Goal: Task Accomplishment & Management: Complete application form

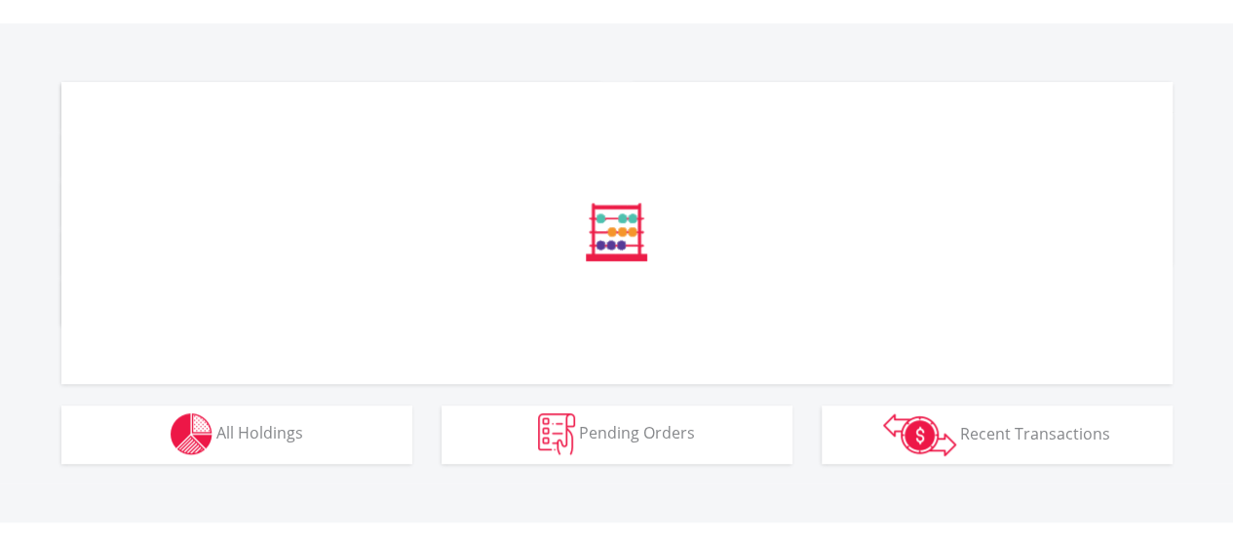
scroll to position [602, 0]
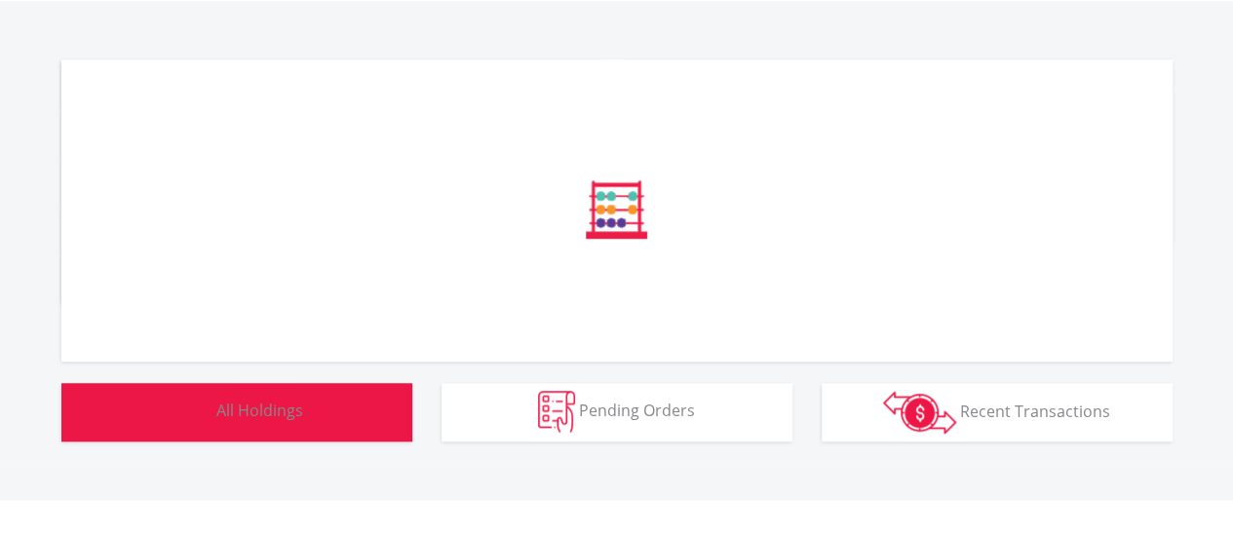
click at [270, 426] on button "Holdings All Holdings" at bounding box center [236, 412] width 351 height 58
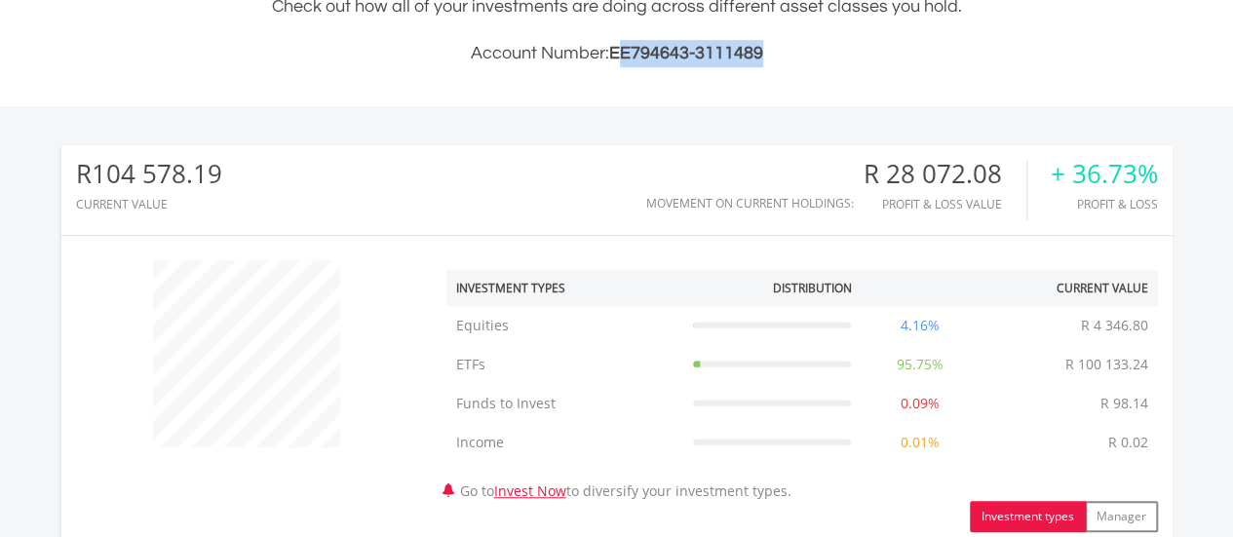
scroll to position [187, 370]
drag, startPoint x: 769, startPoint y: 50, endPoint x: 610, endPoint y: 50, distance: 158.8
click at [610, 50] on h3 "Account Number: EE794643-3111489" at bounding box center [616, 53] width 1111 height 27
copy span "EE794643-3111489"
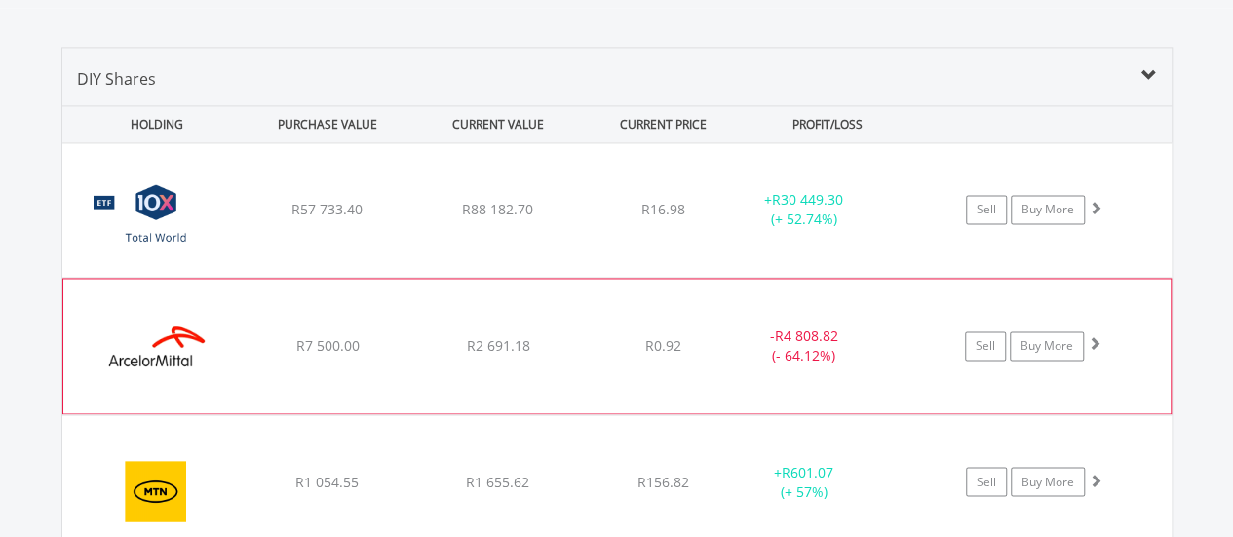
scroll to position [1458, 0]
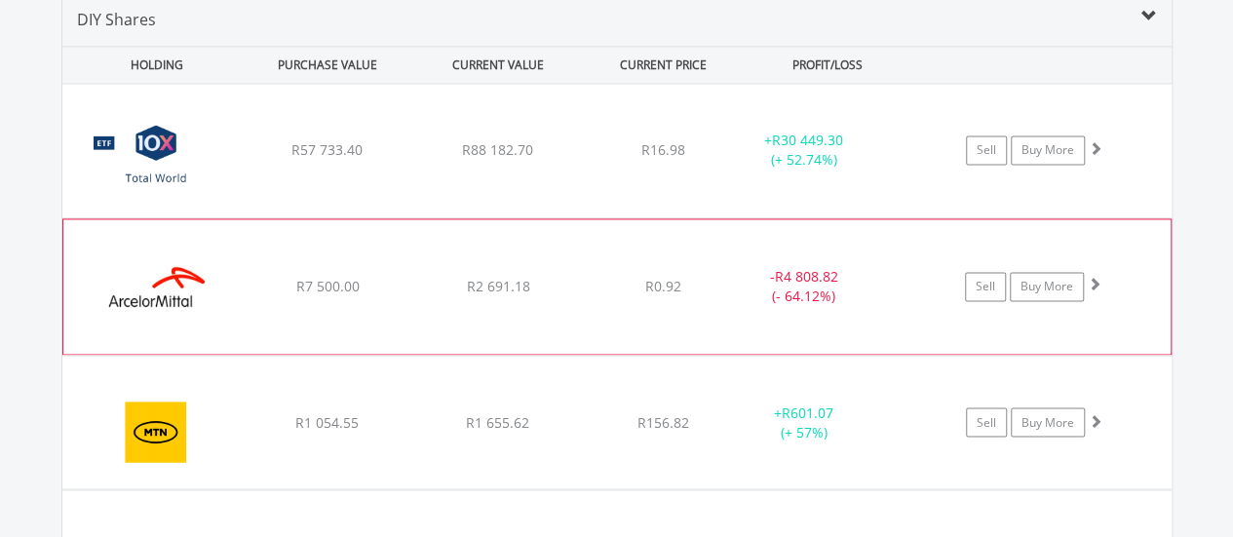
click at [298, 217] on div "﻿ ArcelorMittal SA Limited R7 500.00 R2 691.18 R0.92 - R4 808.82 (- 64.12%) Sel…" at bounding box center [616, 150] width 1109 height 133
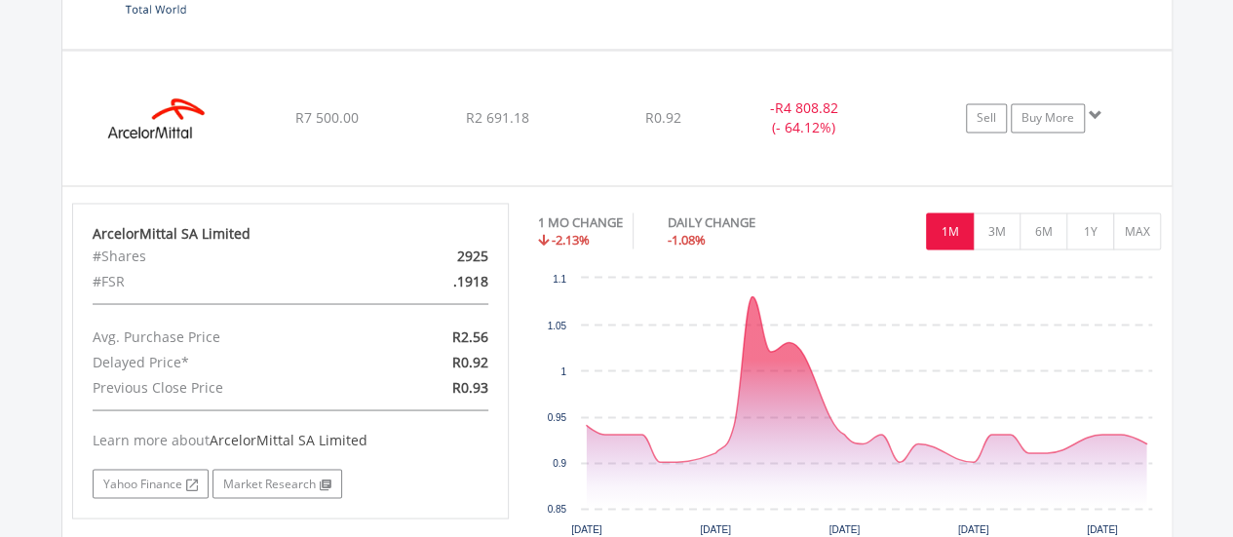
scroll to position [1711, 0]
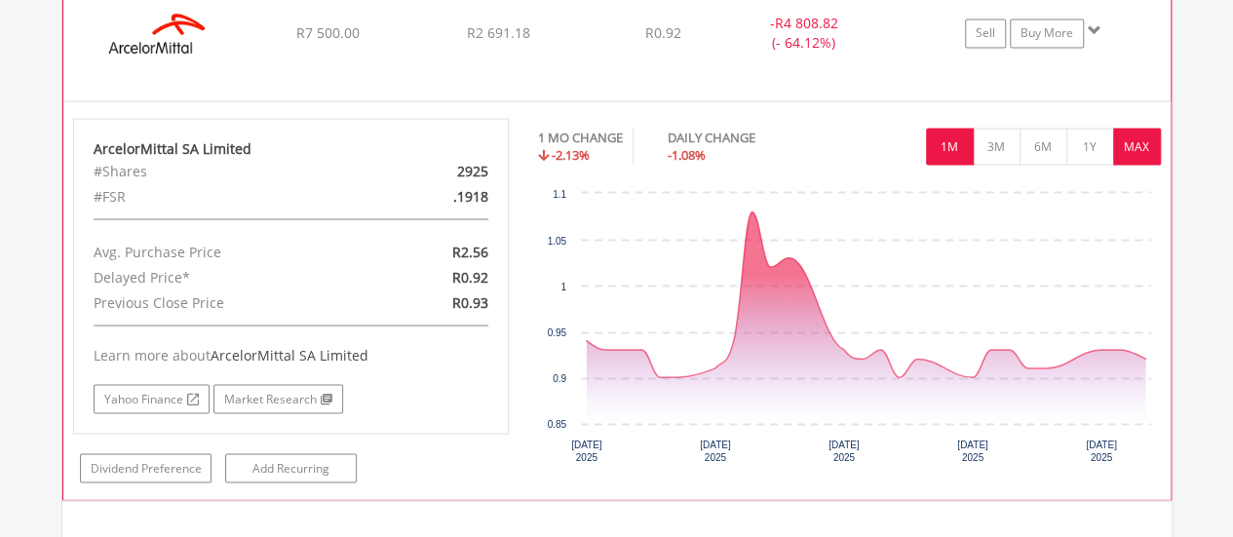
click at [1132, 141] on button "MAX" at bounding box center [1137, 146] width 48 height 37
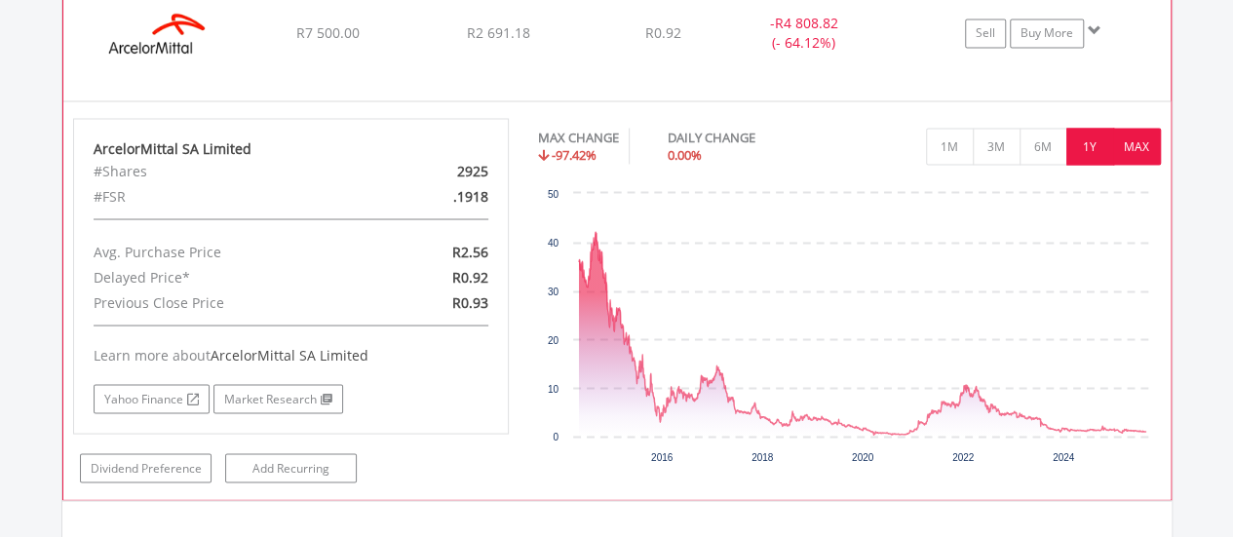
click at [1081, 147] on button "1Y" at bounding box center [1090, 146] width 48 height 37
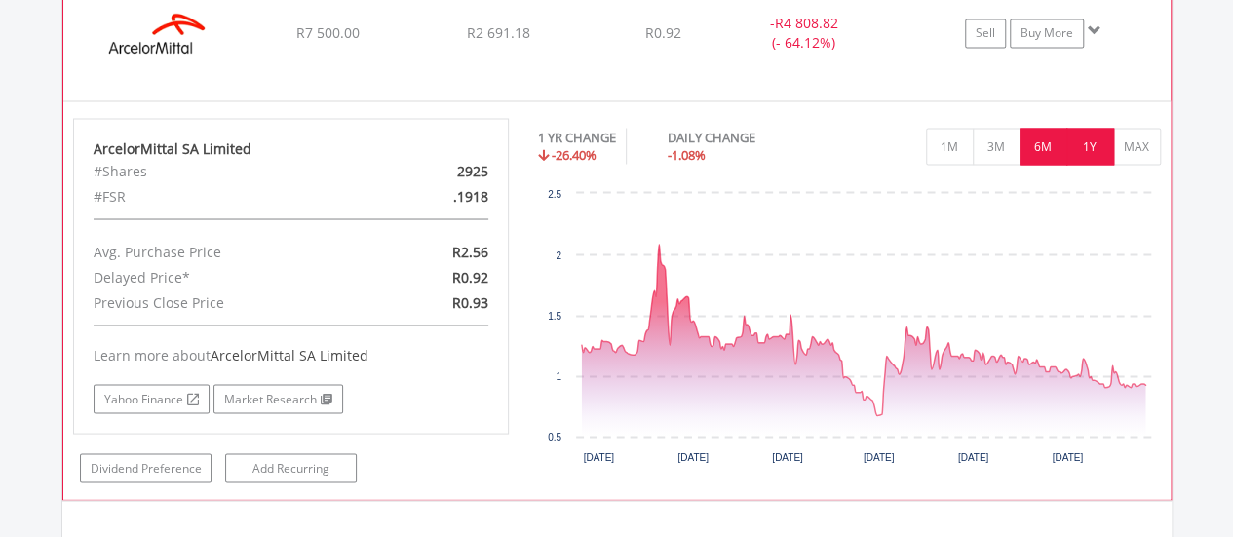
click at [1049, 145] on button "6M" at bounding box center [1043, 146] width 48 height 37
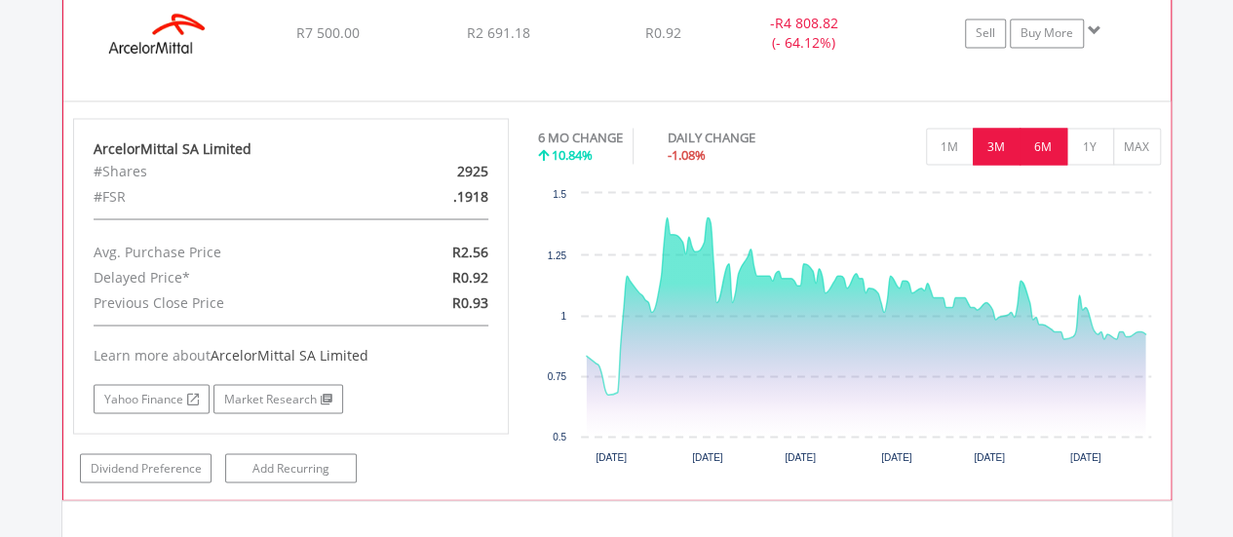
click at [978, 154] on button "3M" at bounding box center [996, 146] width 48 height 37
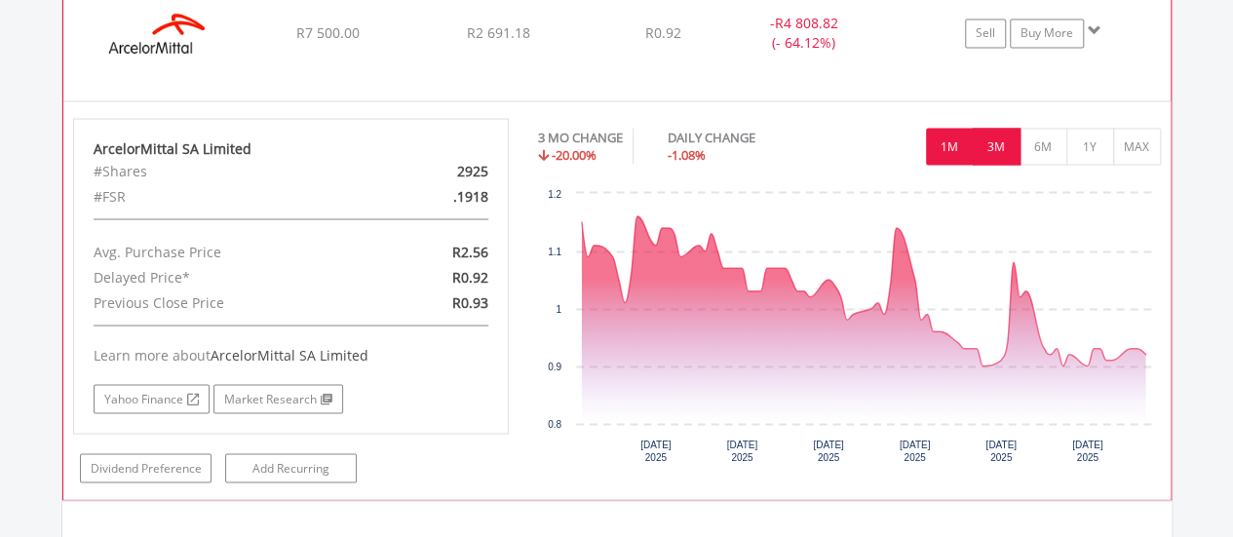
click at [961, 150] on button "1M" at bounding box center [950, 146] width 48 height 37
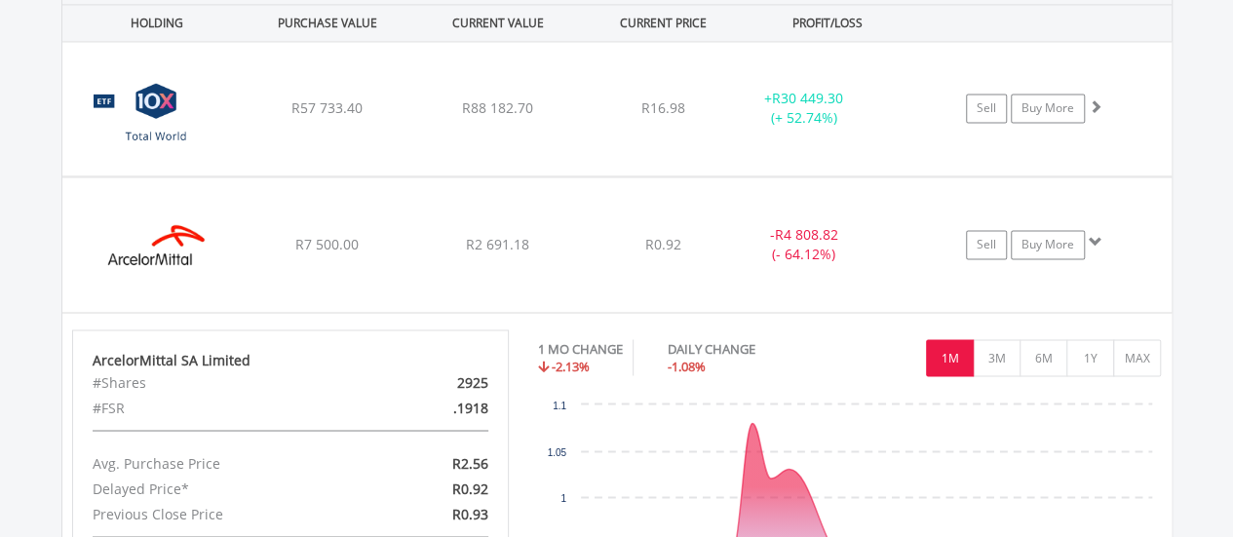
scroll to position [1493, 0]
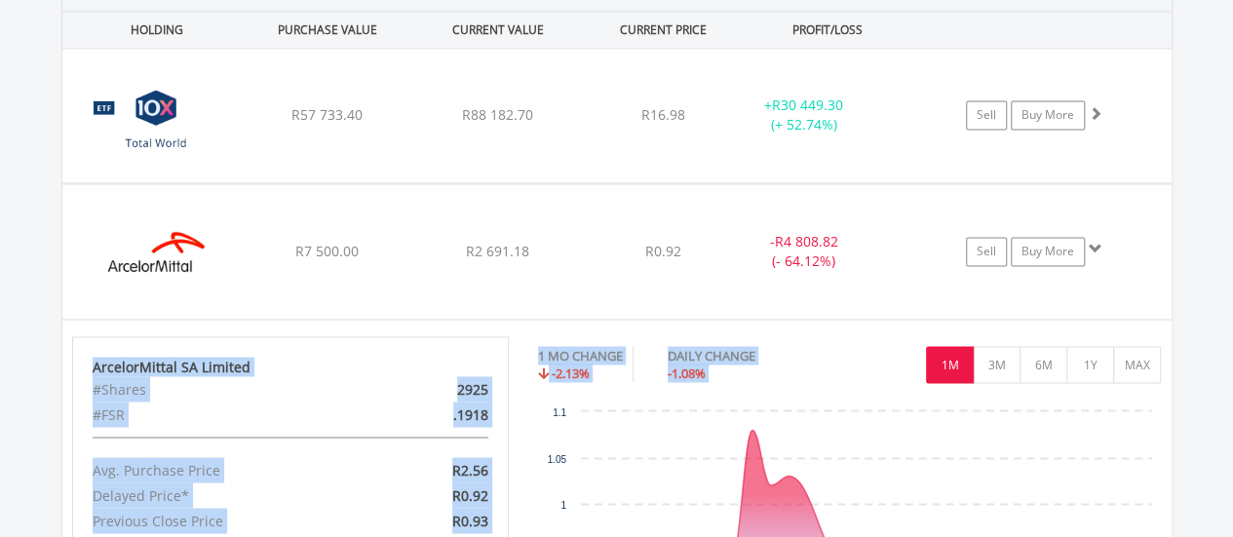
click at [1205, 301] on div "Value View Share View DIY Shares HOLDING PURCHASE VALUE CURRENT VALUE CURRENT P…" at bounding box center [617, 470] width 1306 height 1115
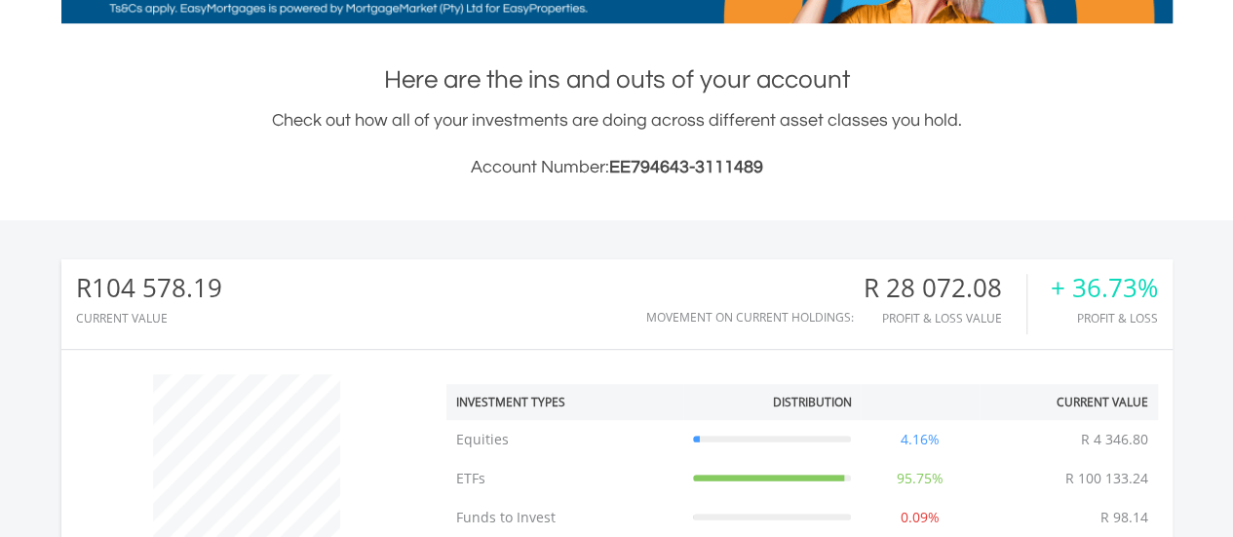
scroll to position [0, 0]
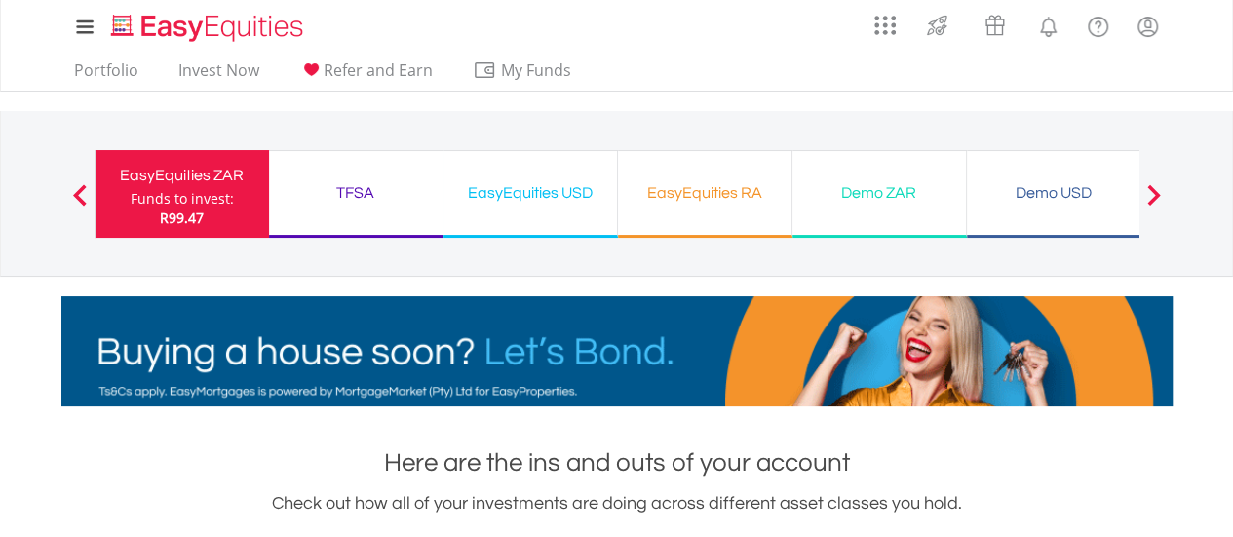
click at [363, 211] on div "TFSA Funds to invest: R99.47" at bounding box center [356, 194] width 174 height 88
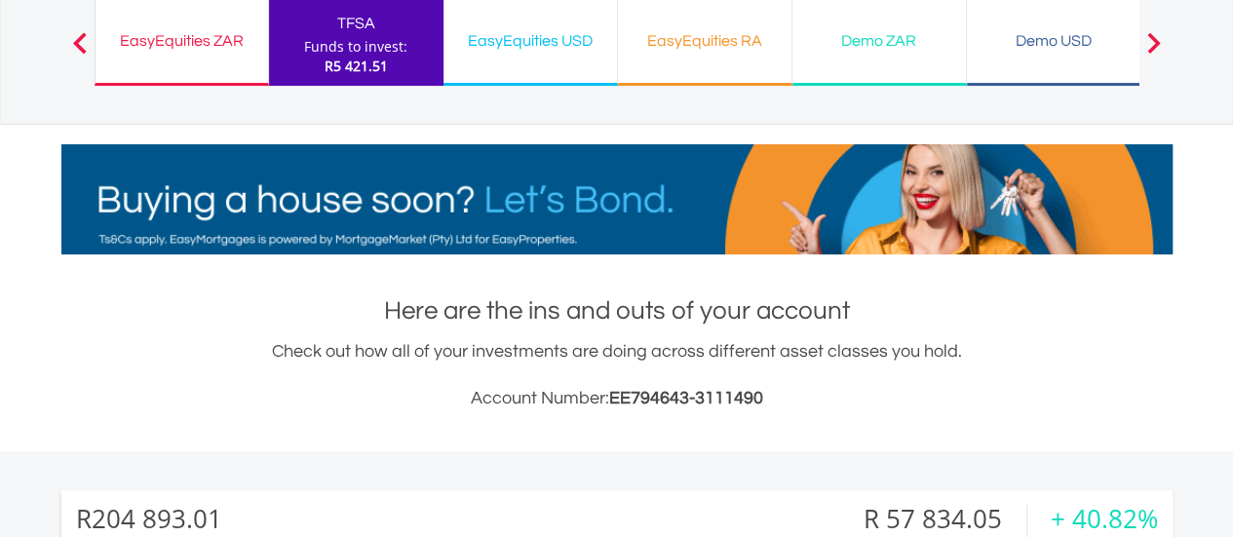
scroll to position [148, 0]
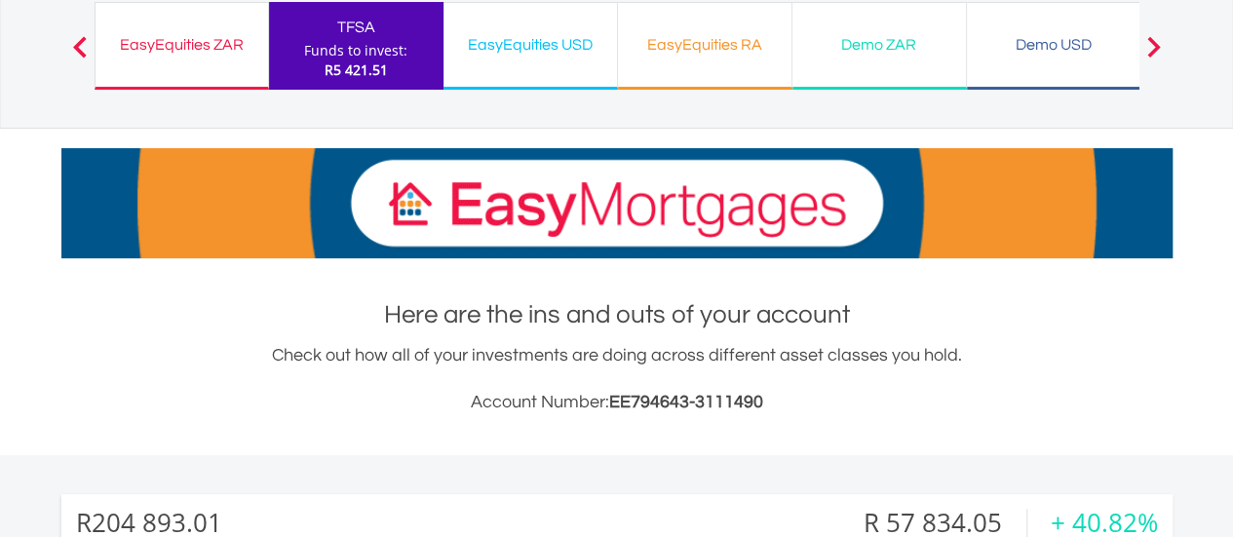
click at [189, 56] on div "EasyEquities ZAR" at bounding box center [181, 44] width 149 height 27
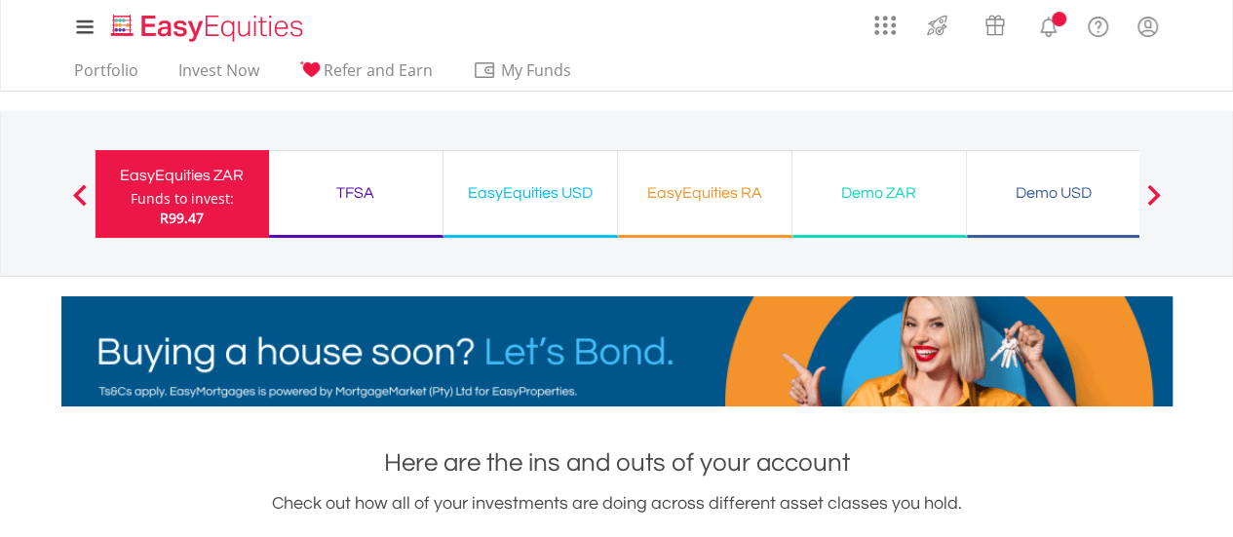
scroll to position [187, 370]
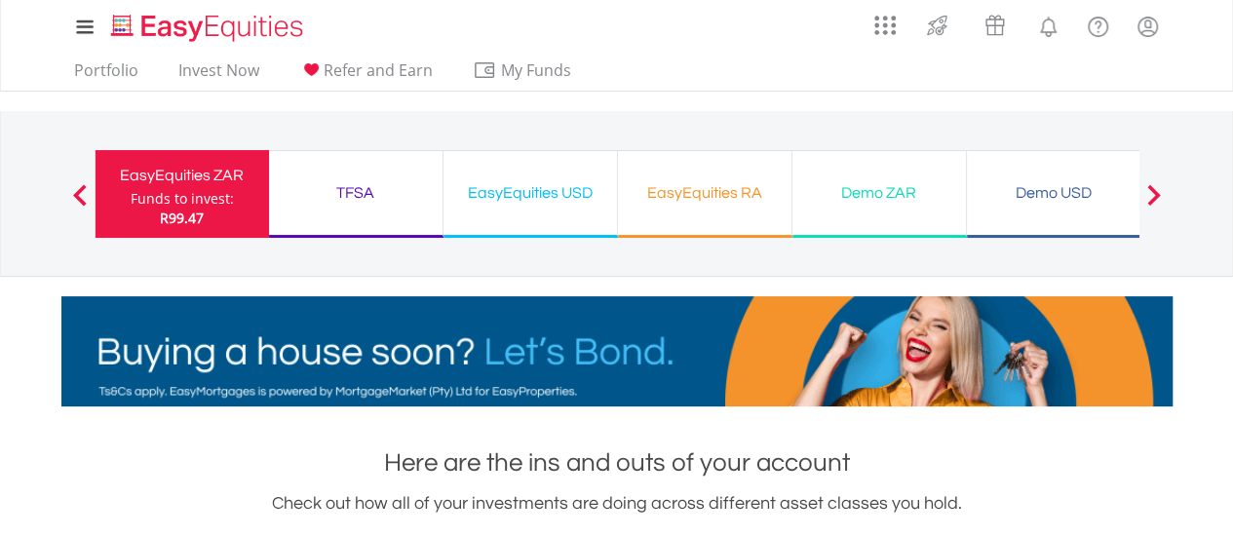
click at [380, 204] on div "TFSA" at bounding box center [356, 192] width 150 height 27
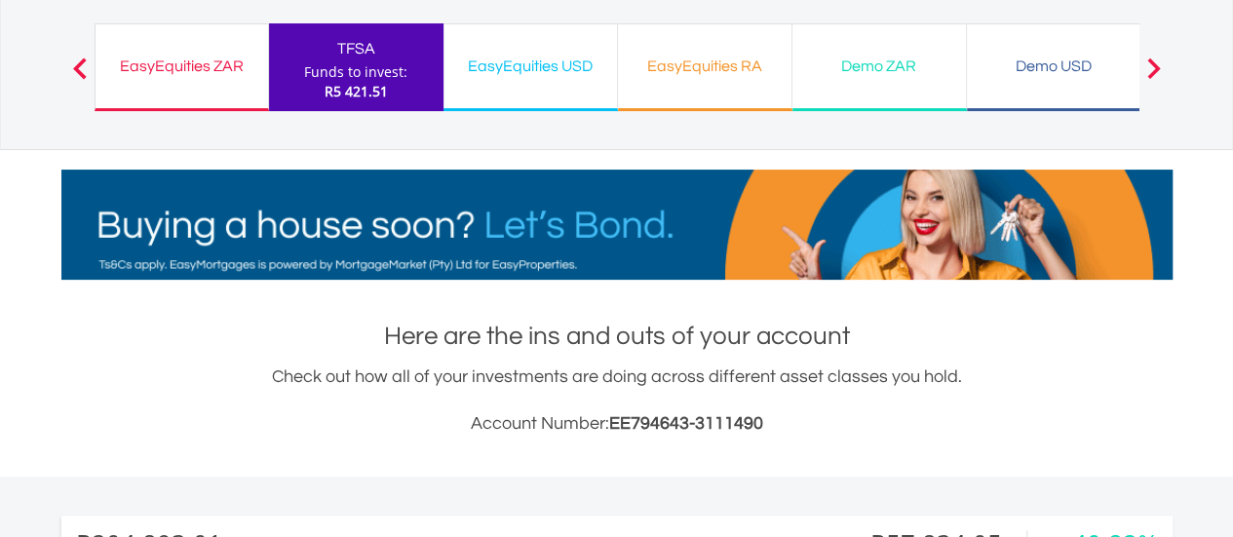
scroll to position [125, 0]
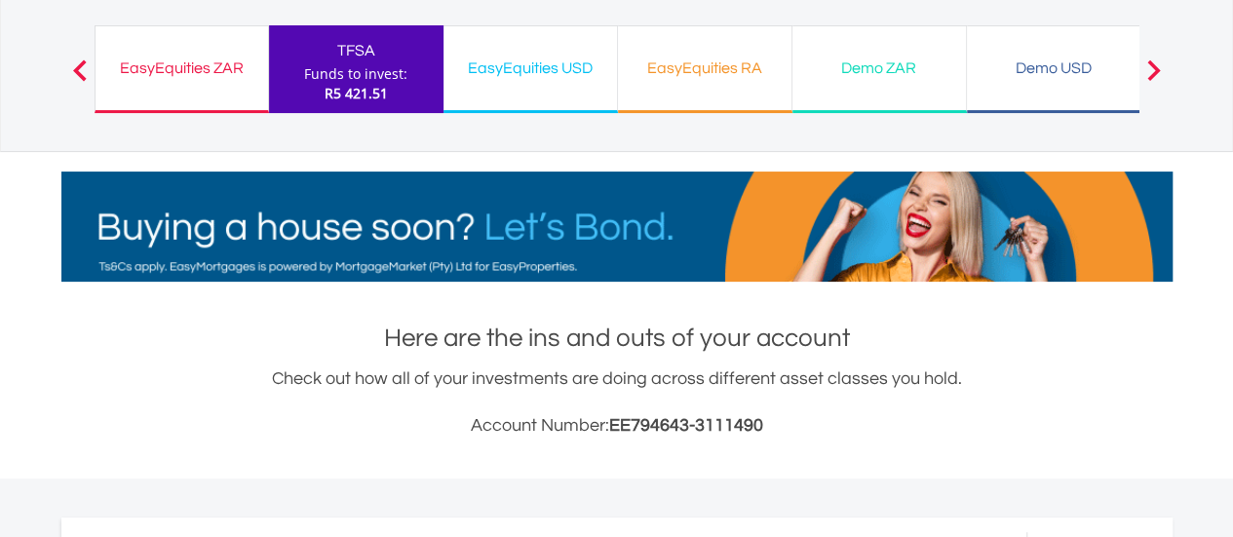
click at [604, 84] on div "EasyEquities USD Funds to invest: R5 421.51" at bounding box center [530, 69] width 174 height 88
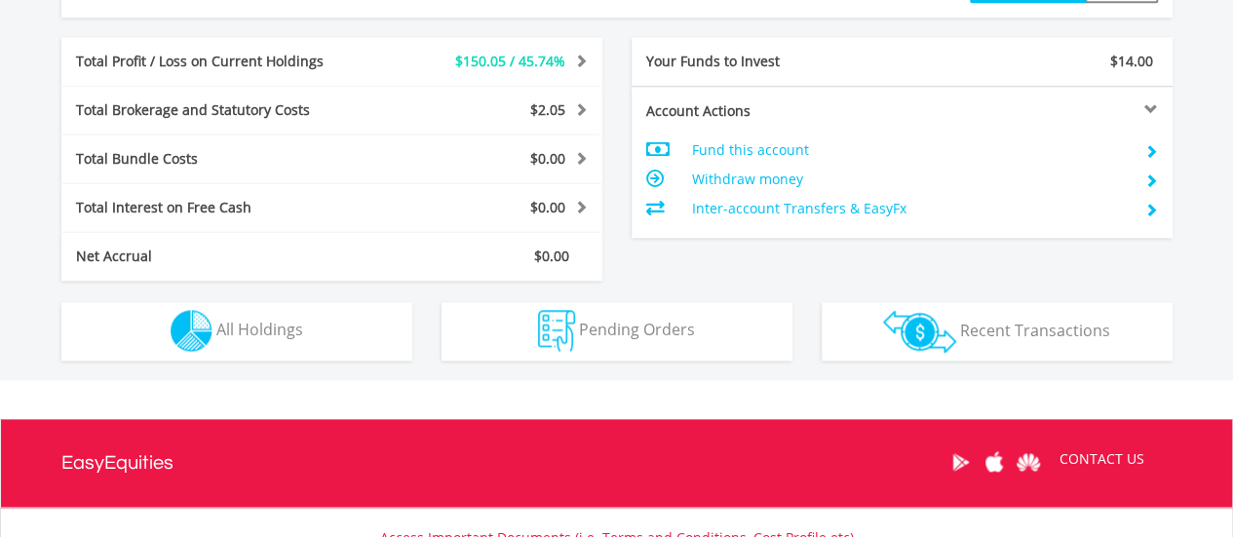
scroll to position [952, 0]
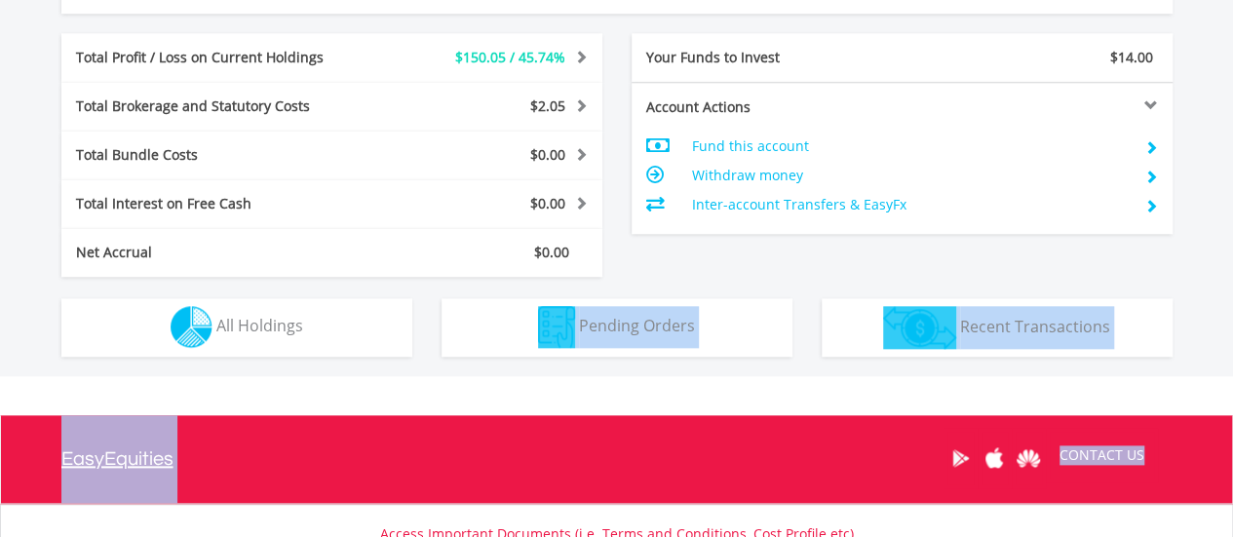
drag, startPoint x: 1226, startPoint y: 381, endPoint x: 323, endPoint y: 341, distance: 903.1
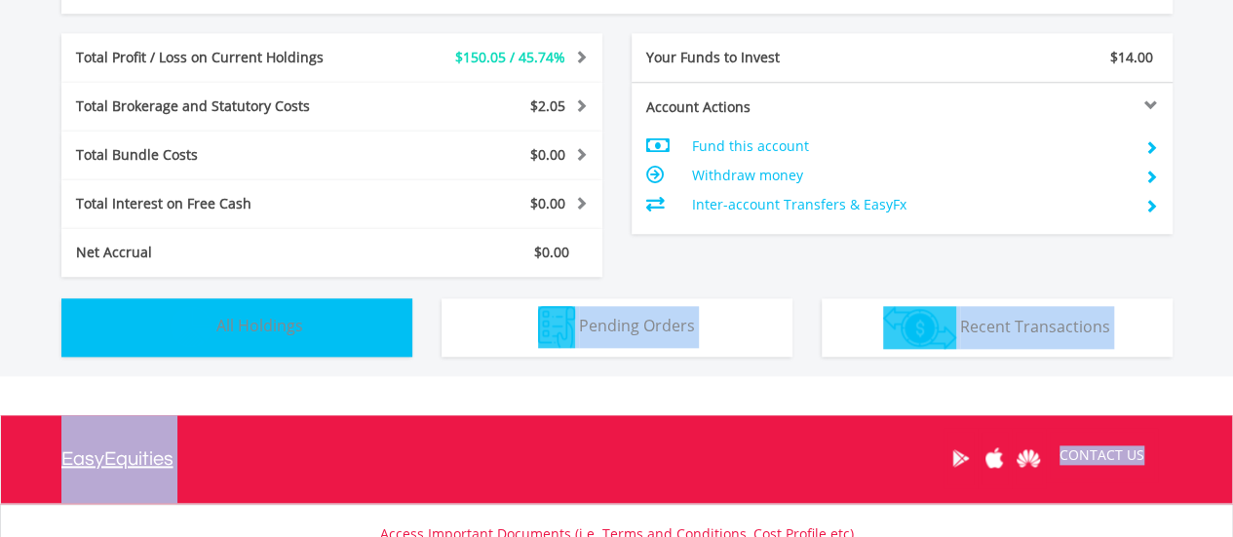
click at [323, 341] on button "Holdings All Holdings" at bounding box center [236, 327] width 351 height 58
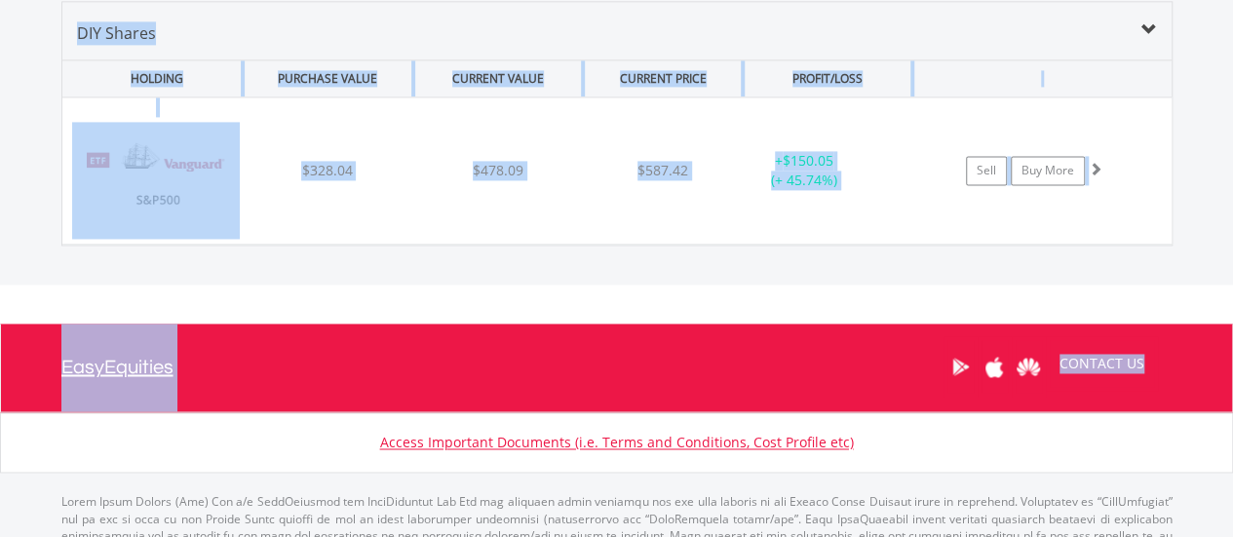
scroll to position [896, 0]
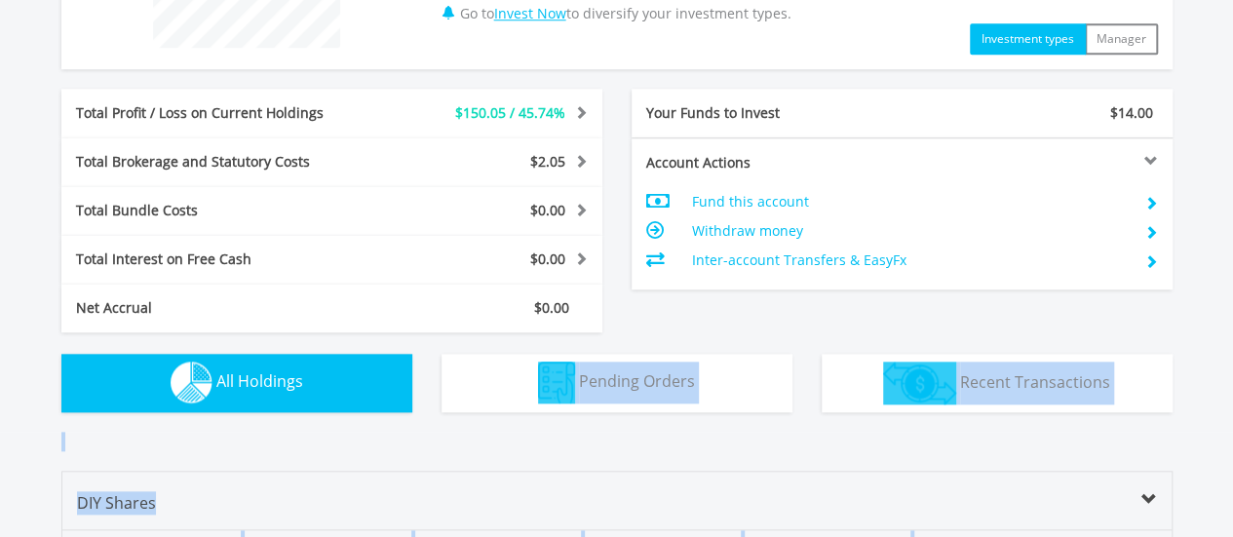
click at [328, 387] on button "Holdings All Holdings" at bounding box center [236, 383] width 351 height 58
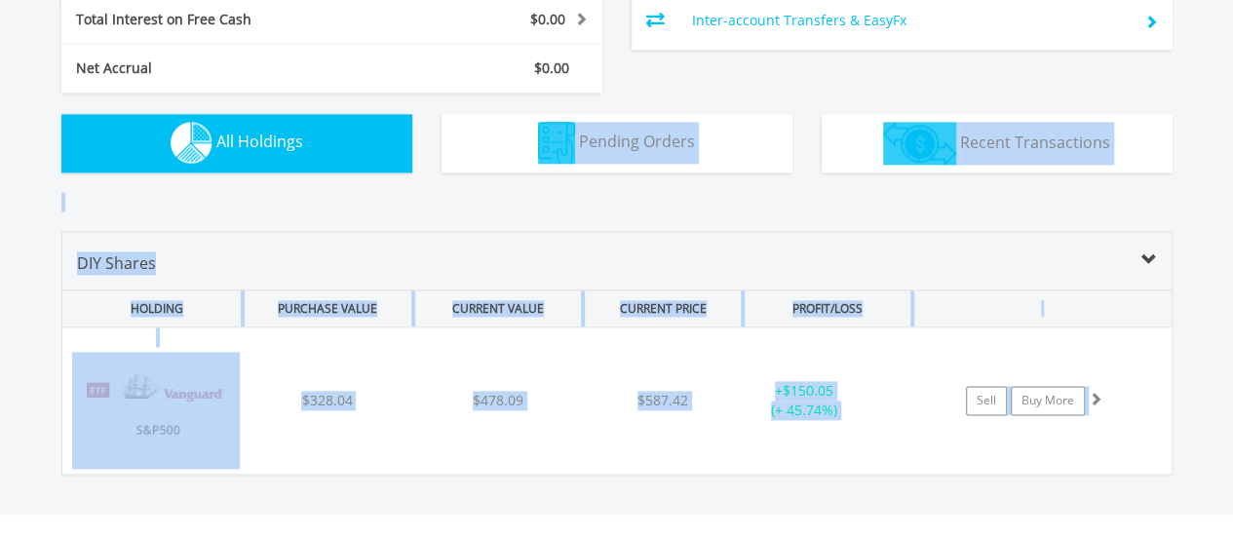
click at [1210, 244] on div "Value View Share View DIY Shares HOLDING PURCHASE VALUE CURRENT VALUE CURRENT P…" at bounding box center [617, 353] width 1306 height 323
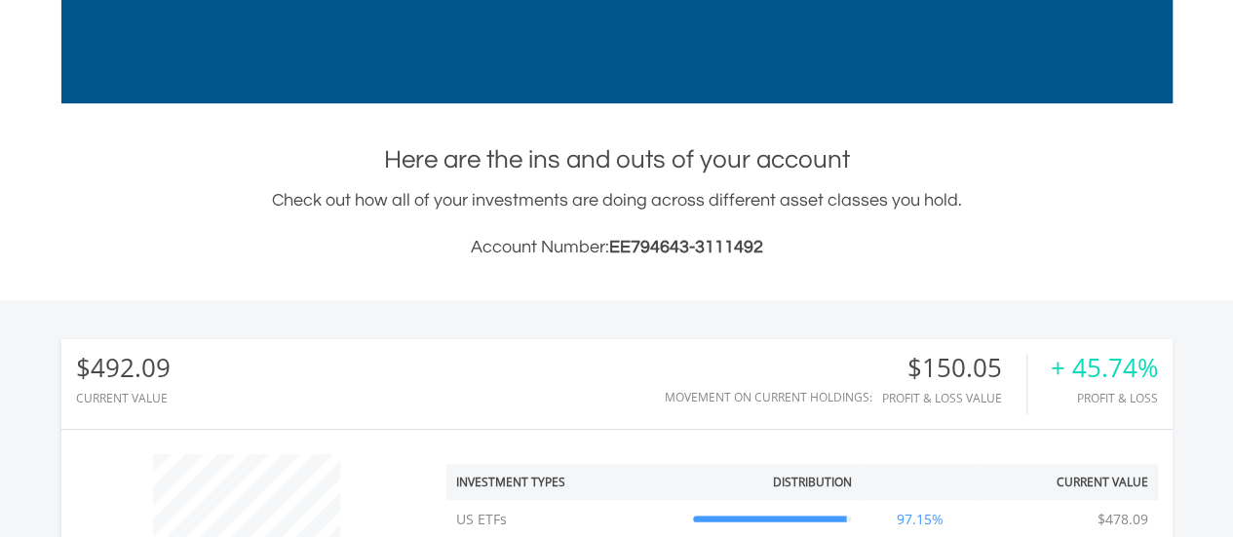
scroll to position [0, 0]
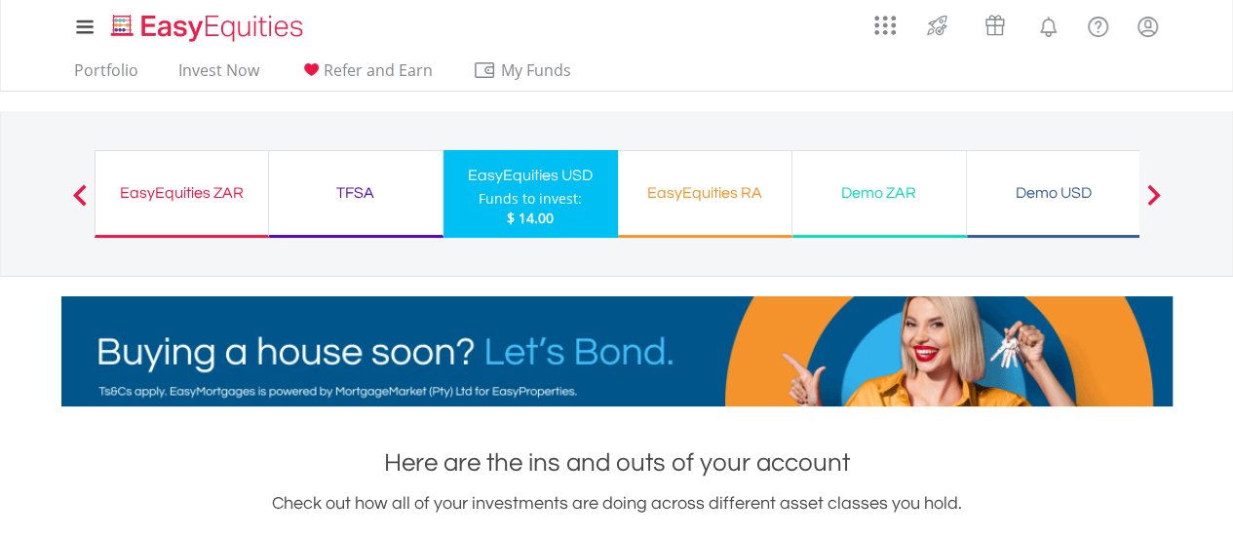
click at [754, 196] on div "EasyEquities RA" at bounding box center [704, 192] width 150 height 27
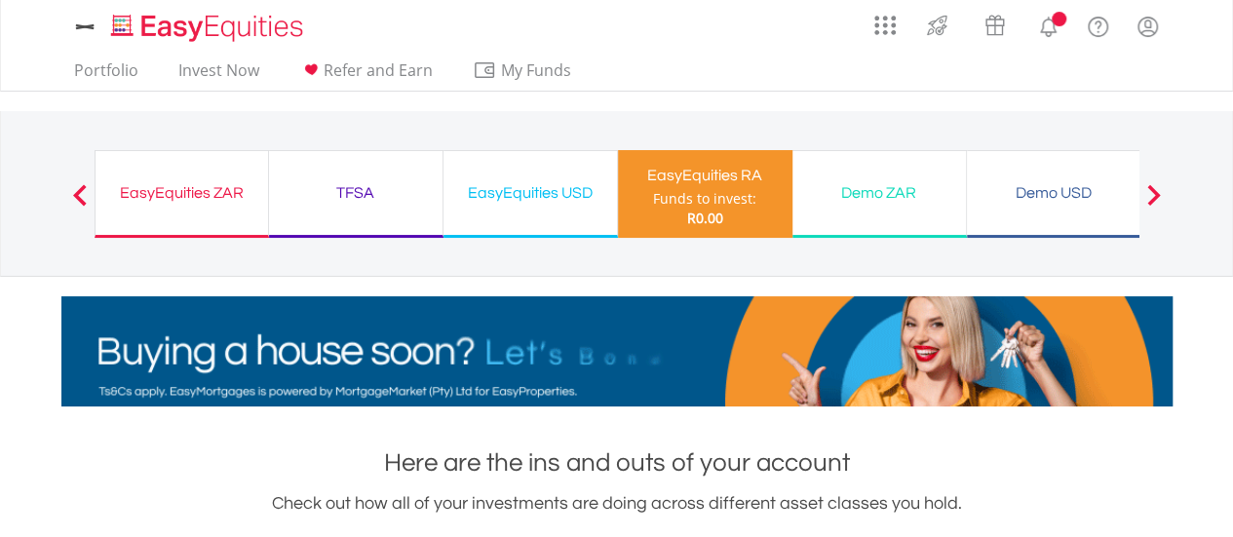
click at [710, 192] on div "Previous EasyEquities ZAR Funds to invest: R0.00 TFSA Funds to invest: R0.00 Ea…" at bounding box center [617, 193] width 1044 height 165
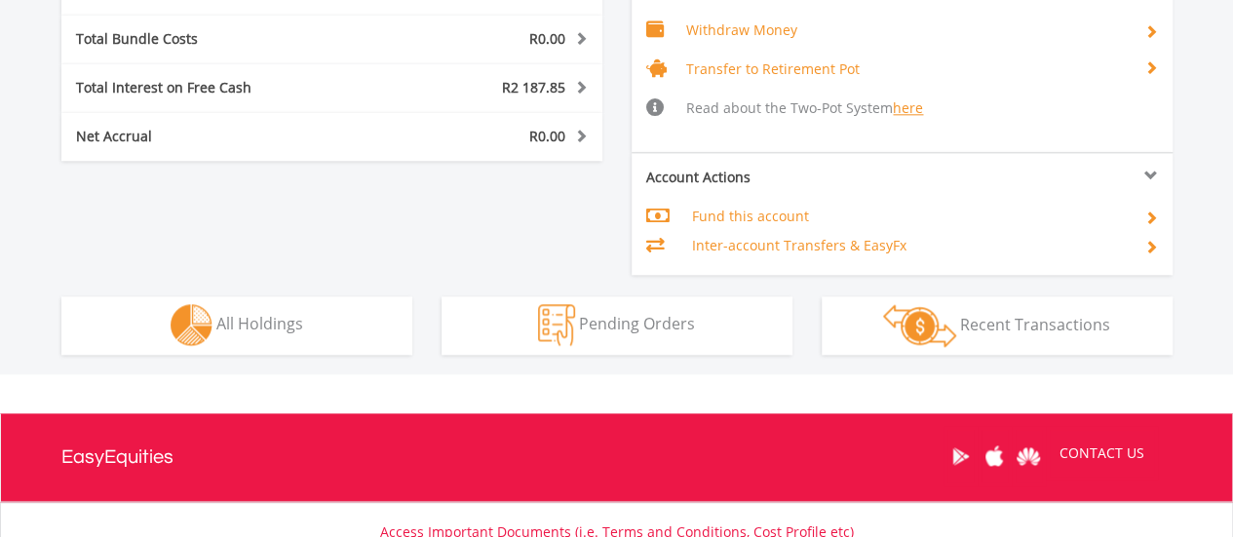
scroll to position [1072, 0]
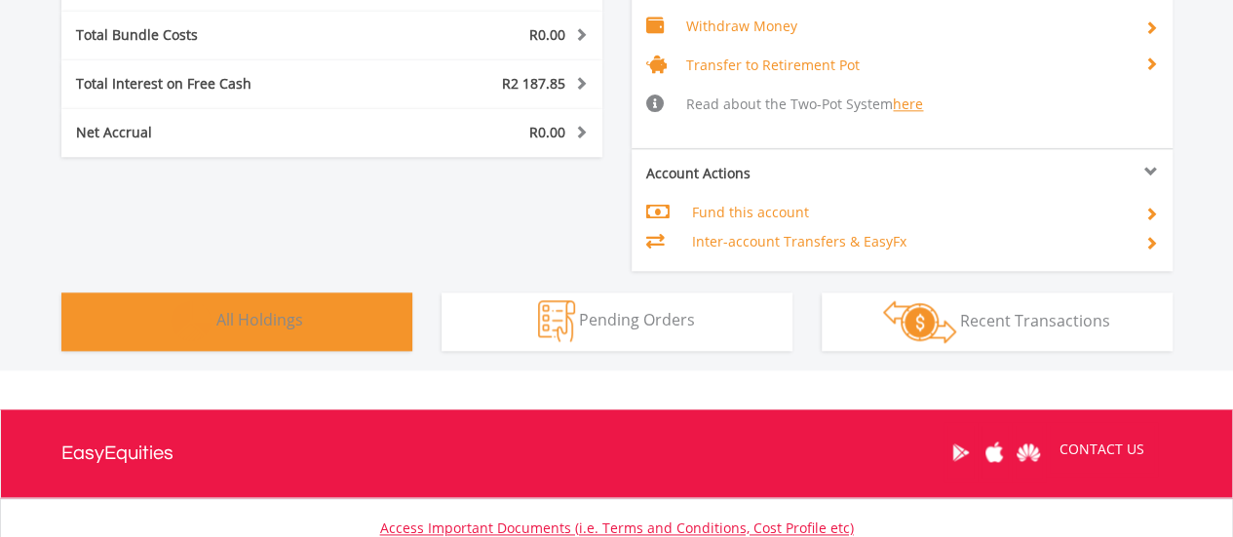
click at [263, 322] on span "All Holdings" at bounding box center [259, 319] width 87 height 21
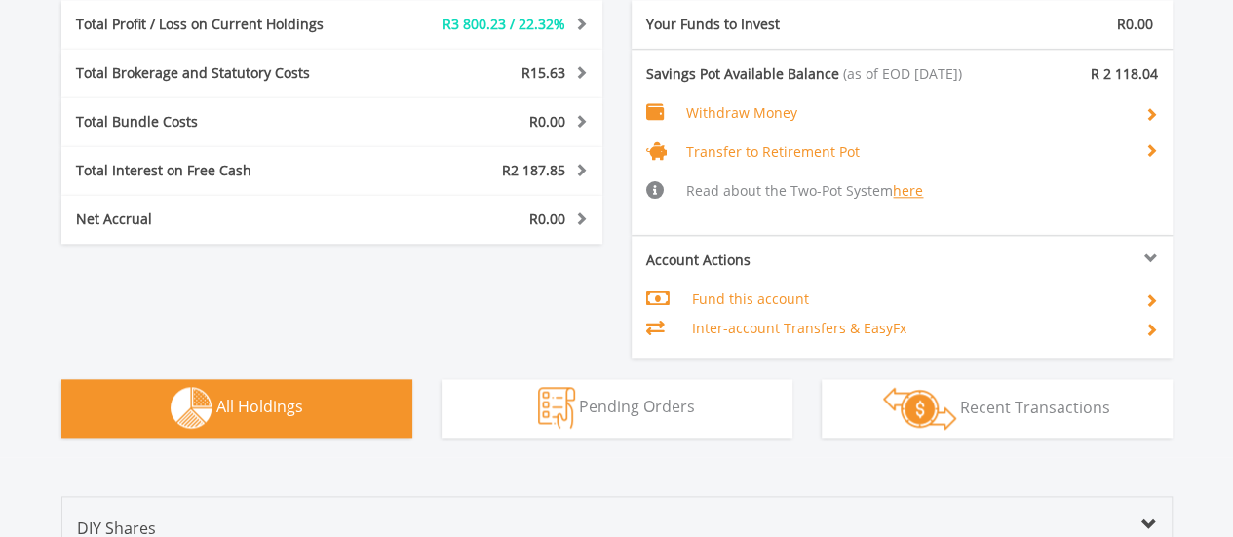
scroll to position [945, 0]
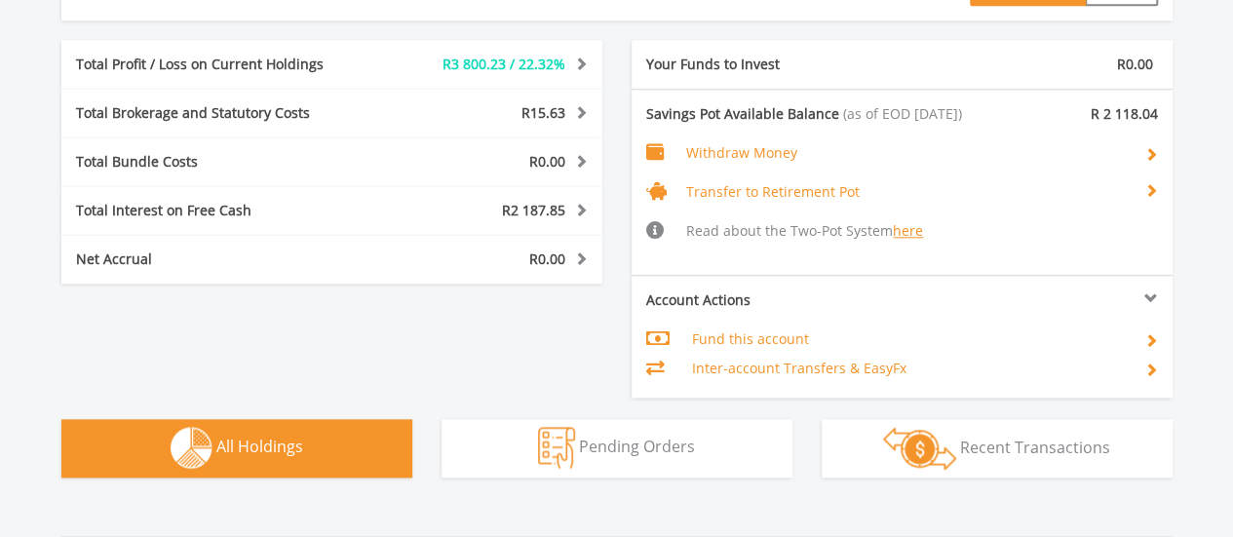
click at [737, 340] on td "Fund this account" at bounding box center [909, 338] width 437 height 29
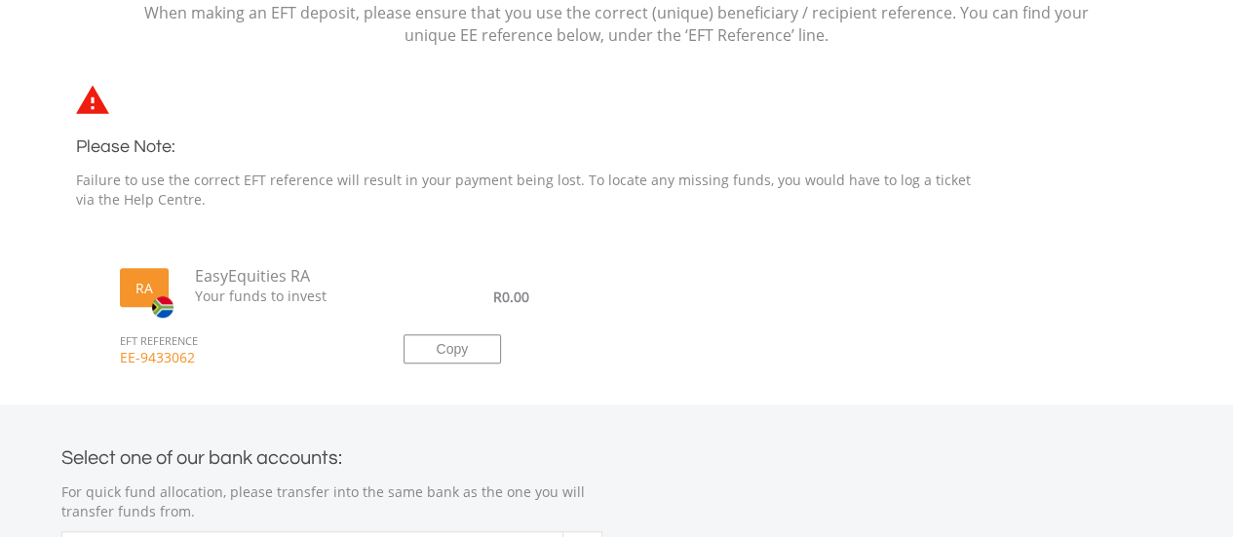
scroll to position [585, 0]
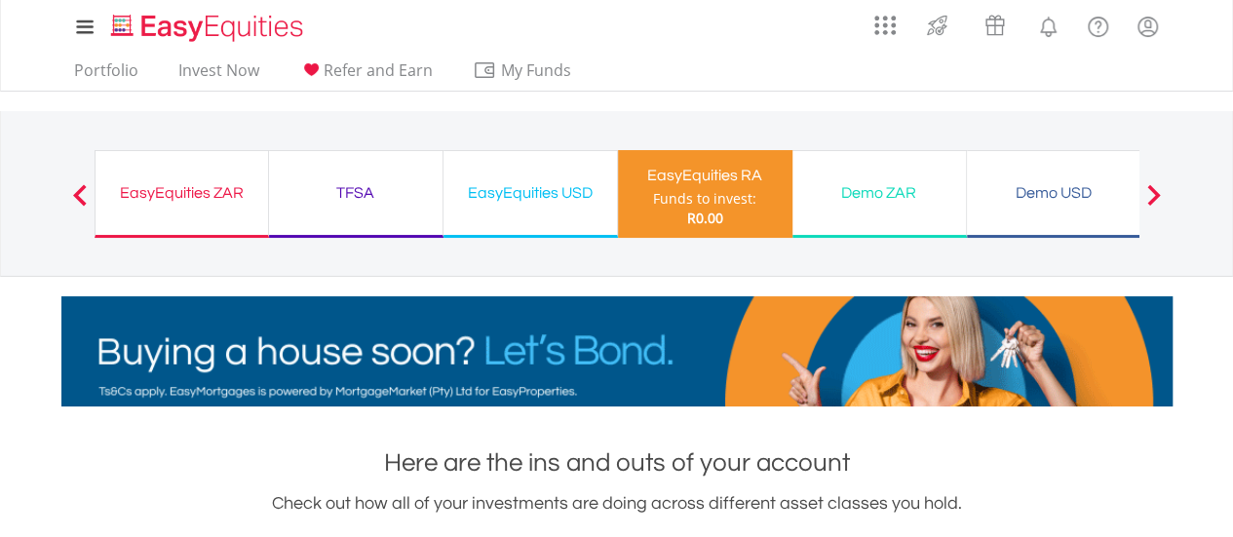
scroll to position [187, 370]
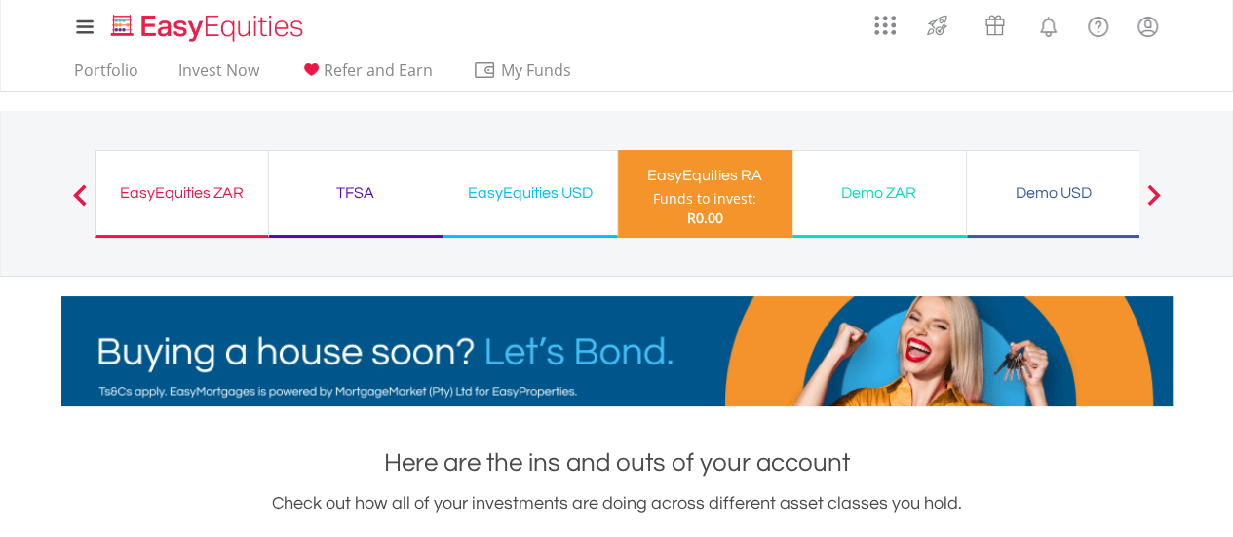
click at [1179, 159] on div "Previous EasyEquities ZAR Funds to invest: R0.00 TFSA Funds to invest: R0.00 Ea…" at bounding box center [617, 193] width 1140 height 165
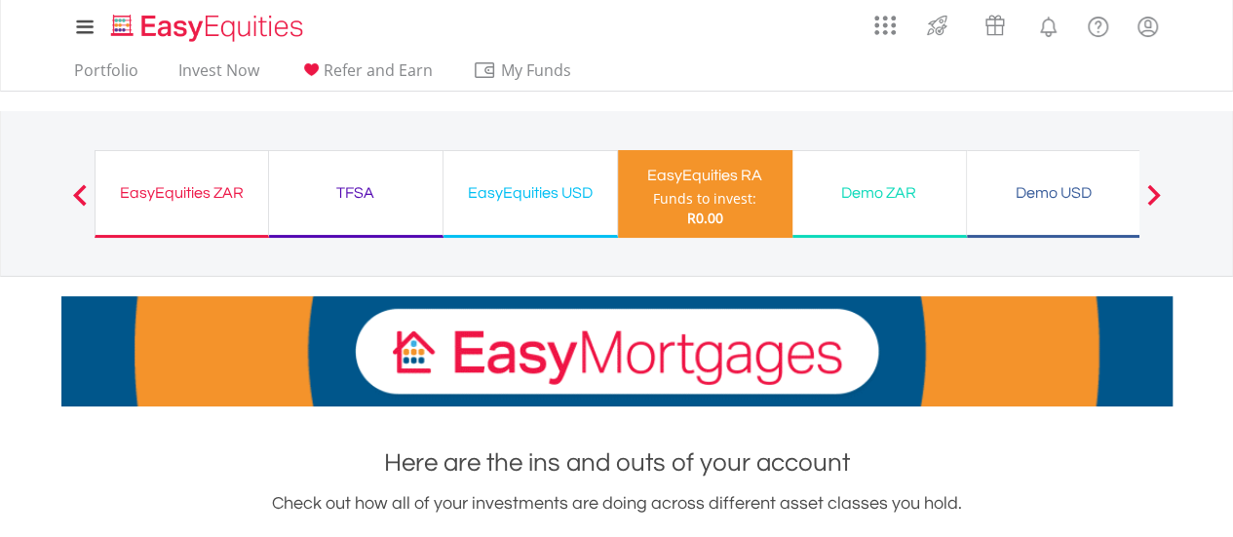
click at [1058, 202] on div "Demo USD" at bounding box center [1053, 192] width 150 height 27
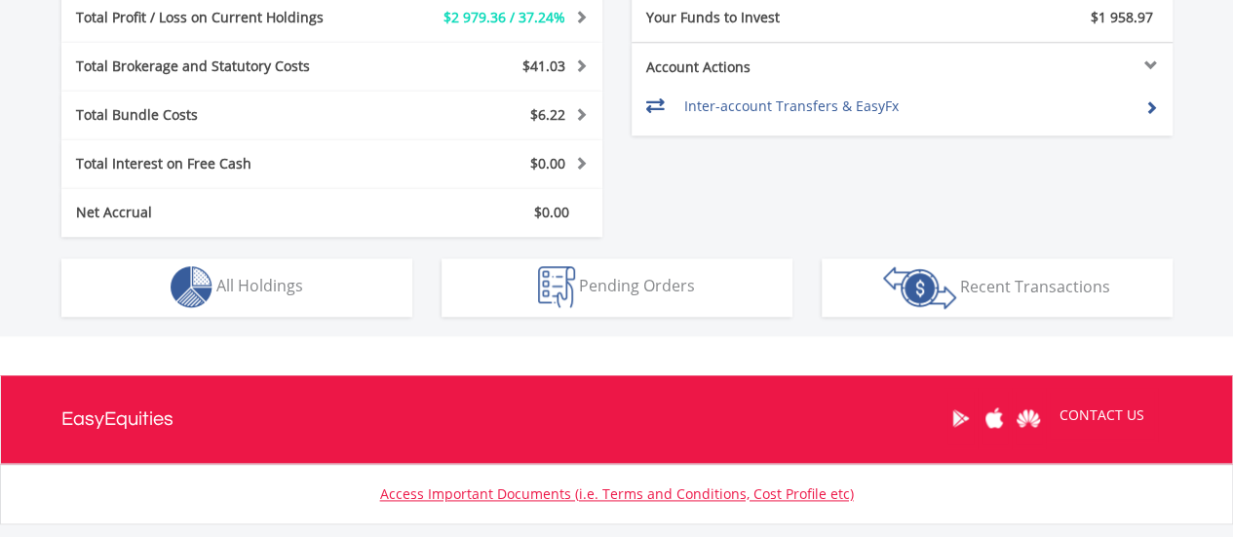
scroll to position [1079, 0]
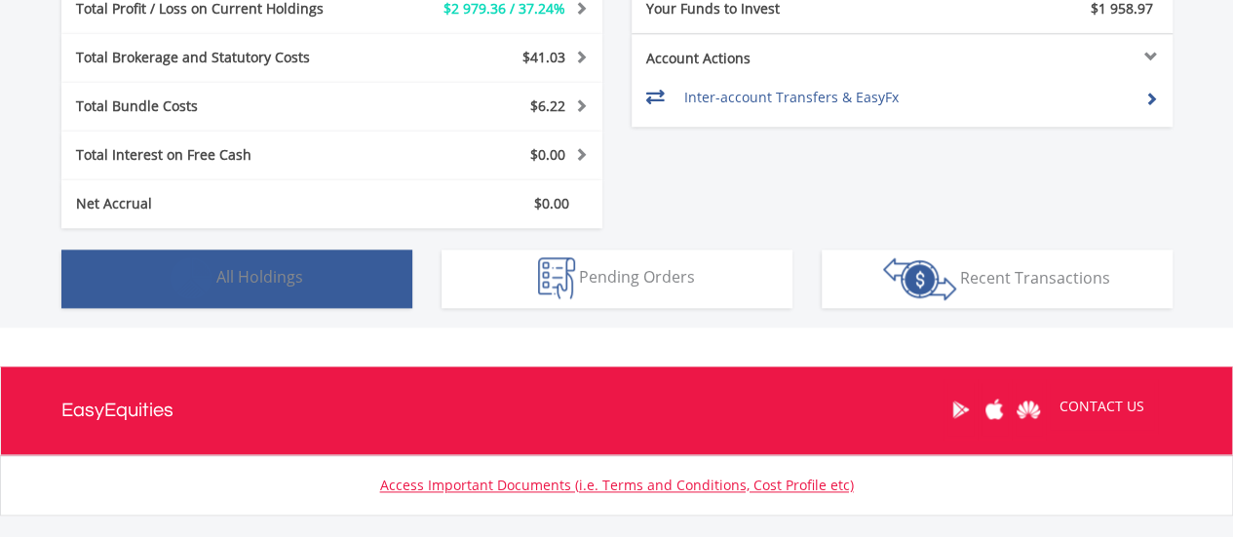
click at [329, 278] on button "Holdings All Holdings" at bounding box center [236, 278] width 351 height 58
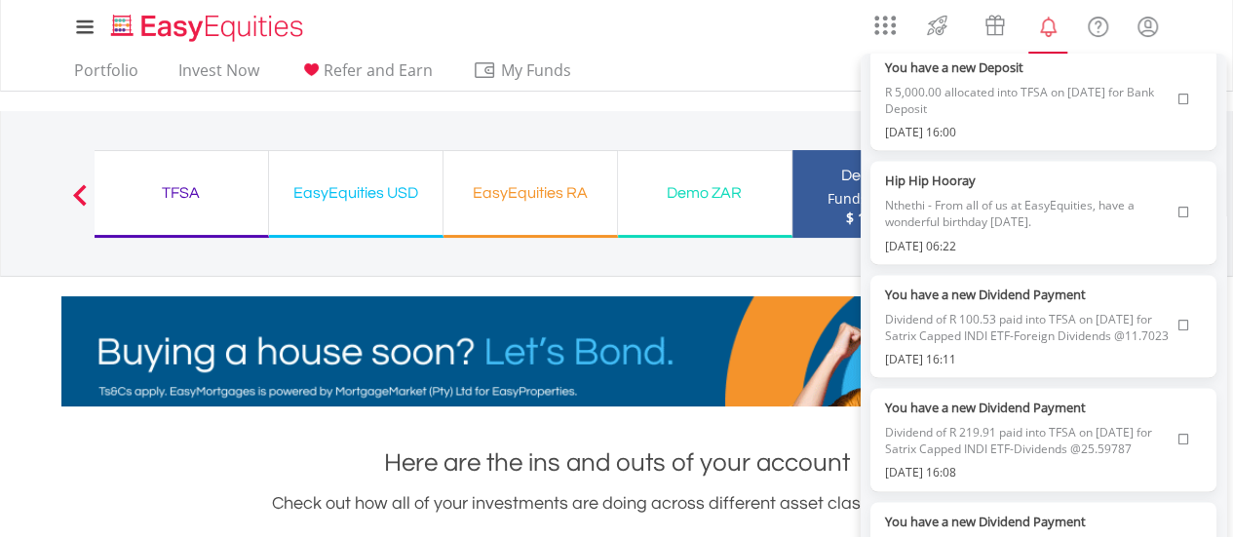
scroll to position [1334, 0]
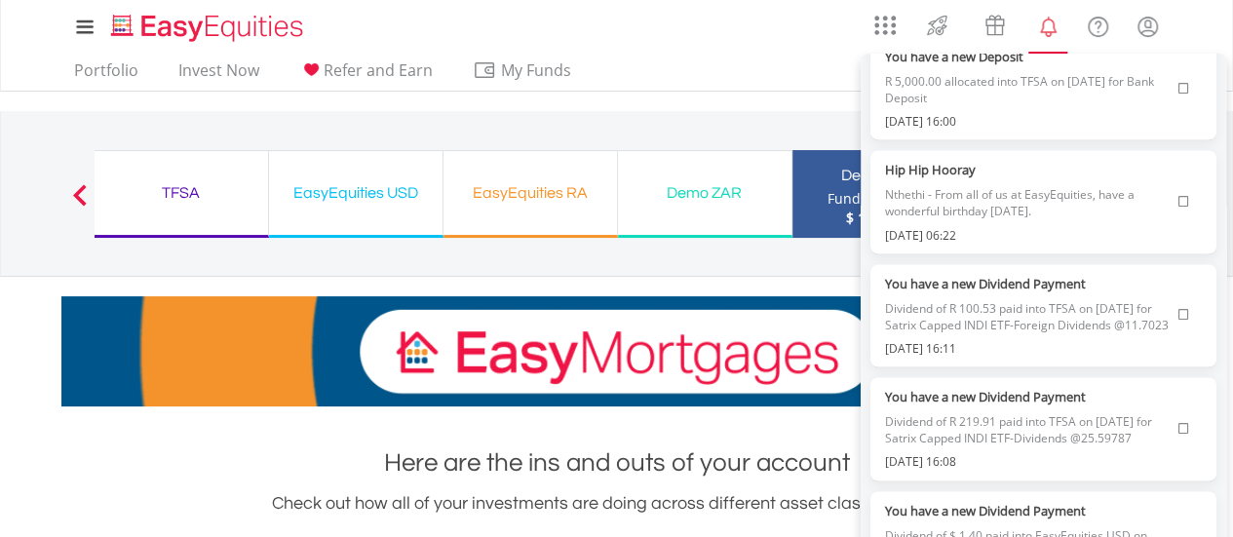
click at [1098, 226] on span "Nthethi - From all of us at EasyEquities, have a wonderful birthday [DATE]." at bounding box center [1027, 202] width 284 height 47
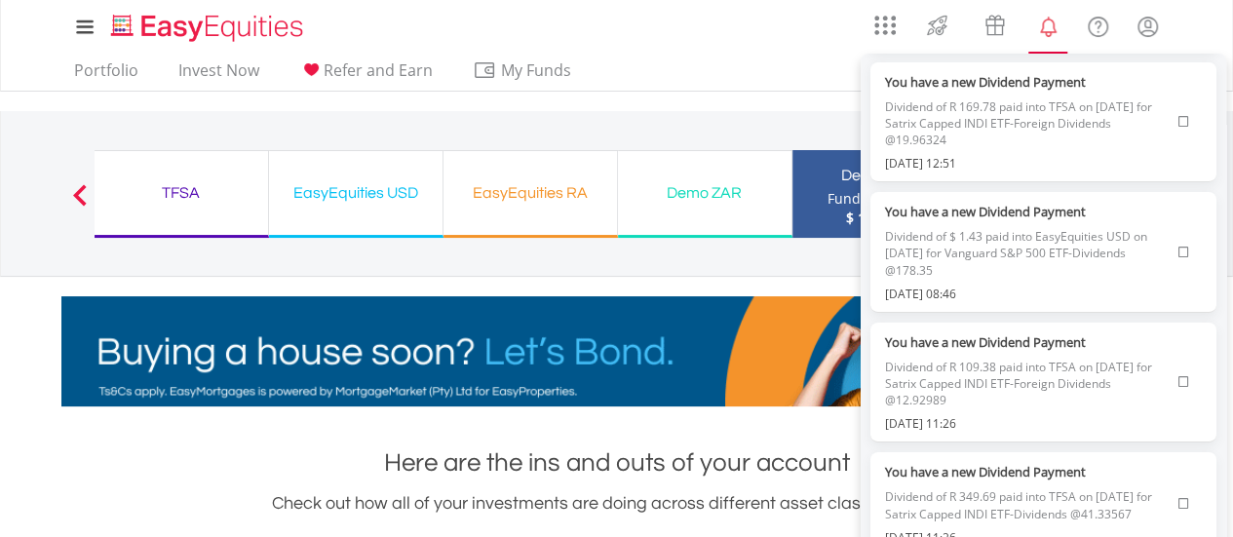
scroll to position [3714, 0]
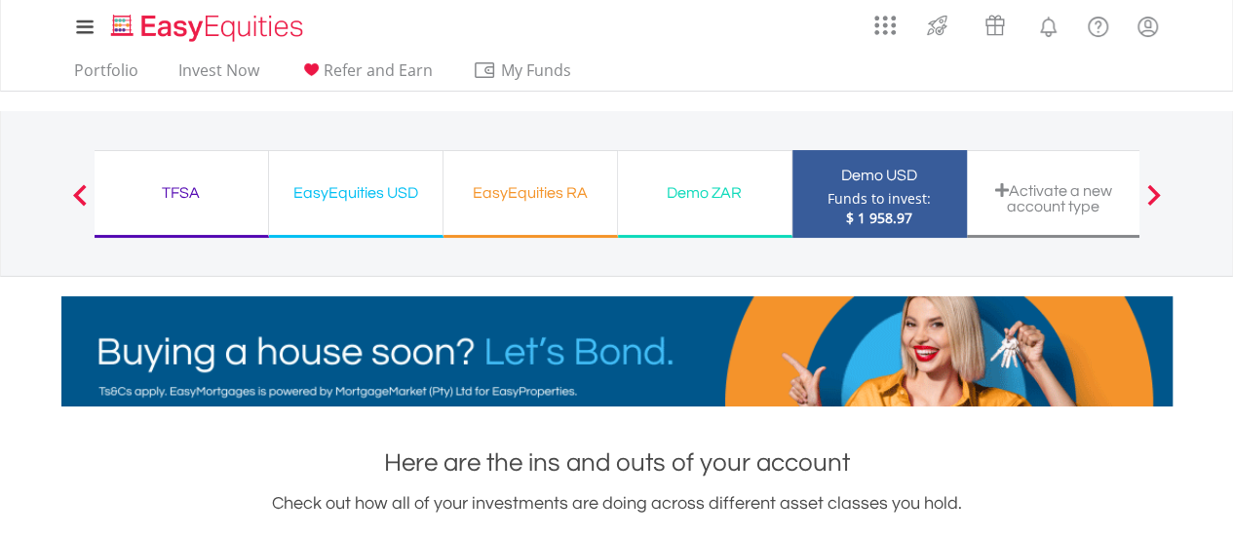
click at [700, 48] on div "My Investments Invest Now New Listings Sell My Recurring Investments Pending Or…" at bounding box center [616, 27] width 1111 height 54
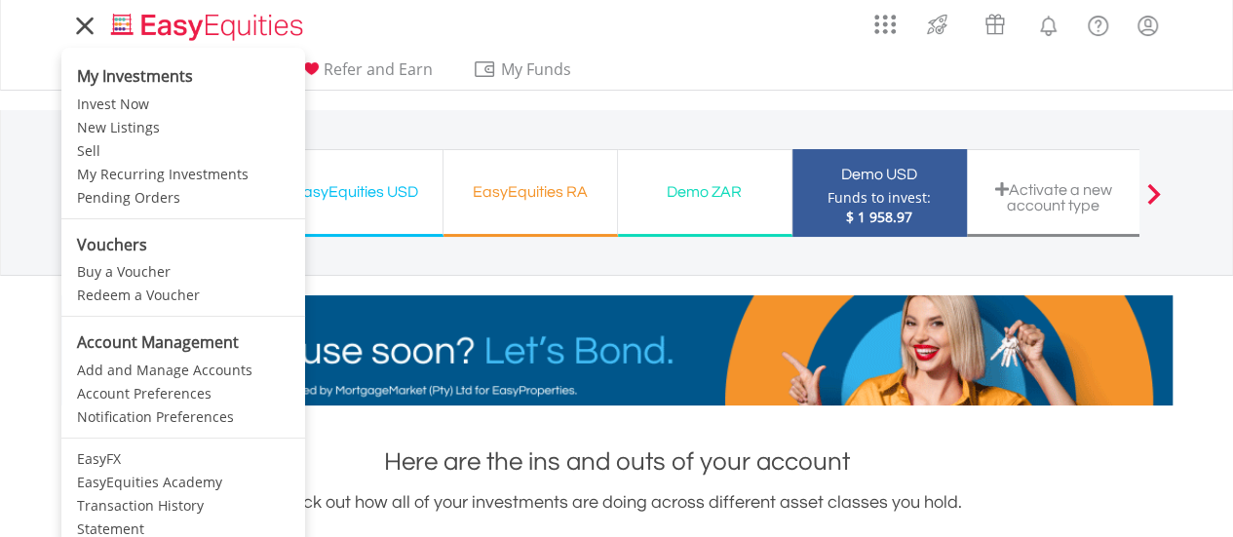
scroll to position [0, 0]
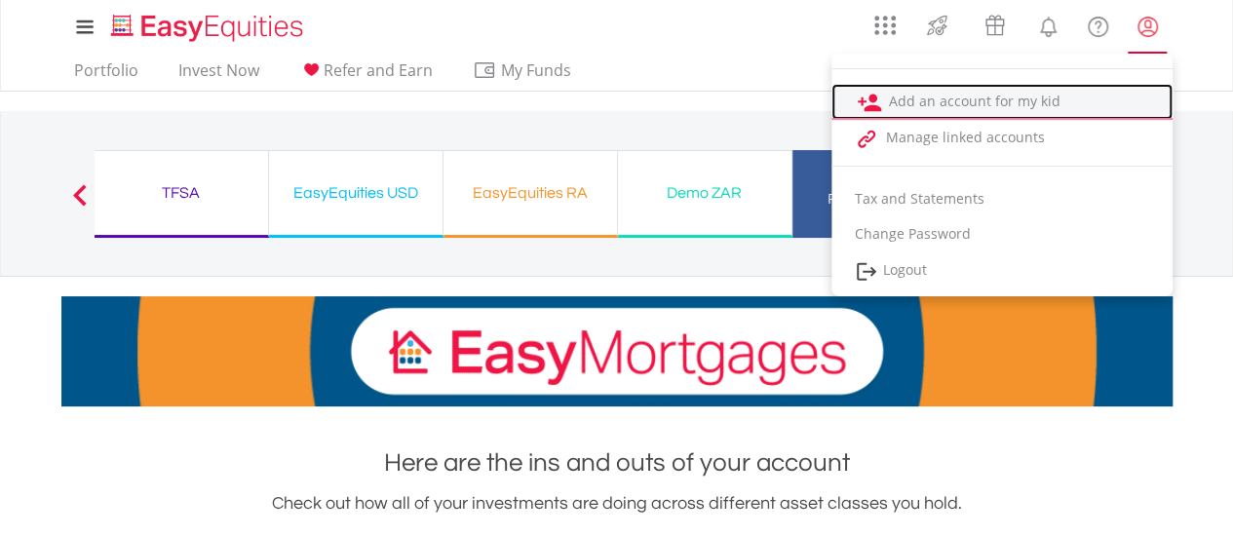
click at [1014, 107] on link "Add an account for my kid" at bounding box center [1001, 102] width 341 height 36
